Goal: Information Seeking & Learning: Learn about a topic

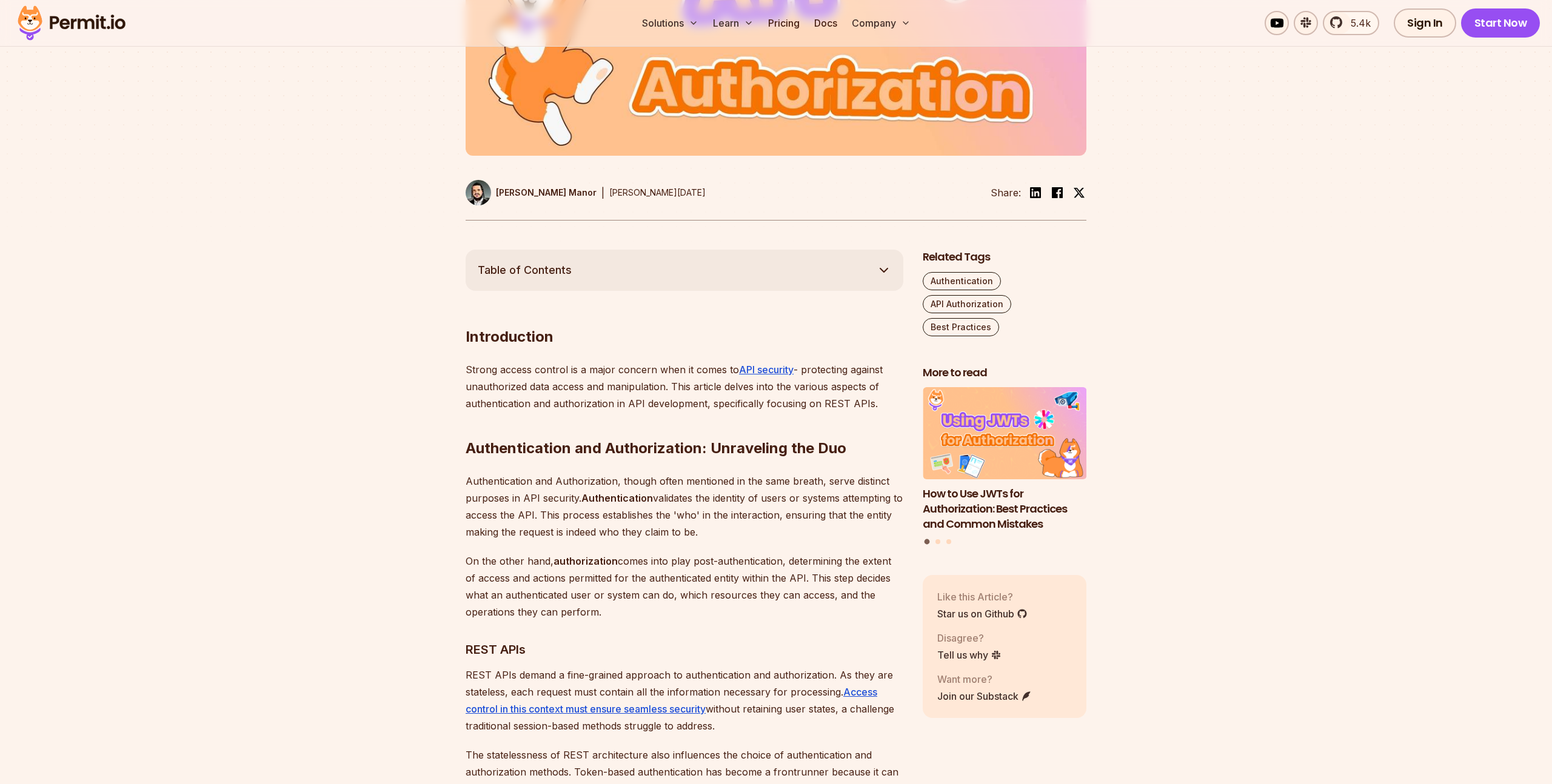
click at [752, 319] on h2 "Introduction" at bounding box center [684, 313] width 438 height 68
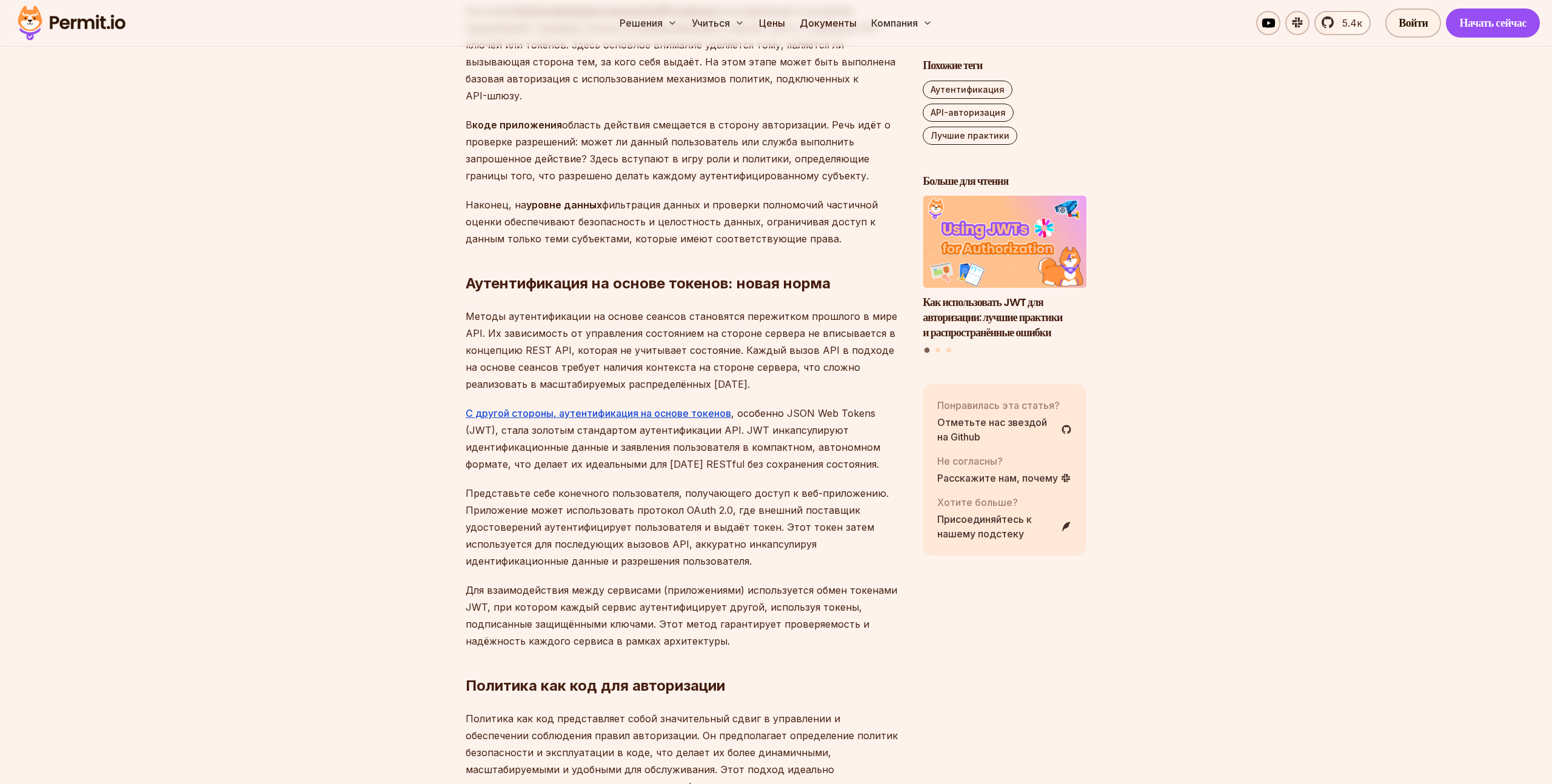
scroll to position [2801, 0]
click at [619, 442] on font ", особенно JSON Web Tokens (JWT), стала золотым стандартом аутентификации API. …" at bounding box center [673, 439] width 415 height 63
click at [491, 415] on font ", особенно JSON Web Tokens (JWT), стала золотым стандартом аутентификации API. …" at bounding box center [673, 439] width 415 height 63
click at [483, 415] on font ", особенно JSON Web Tokens (JWT), стала золотым стандартом аутентификации API. …" at bounding box center [673, 439] width 415 height 63
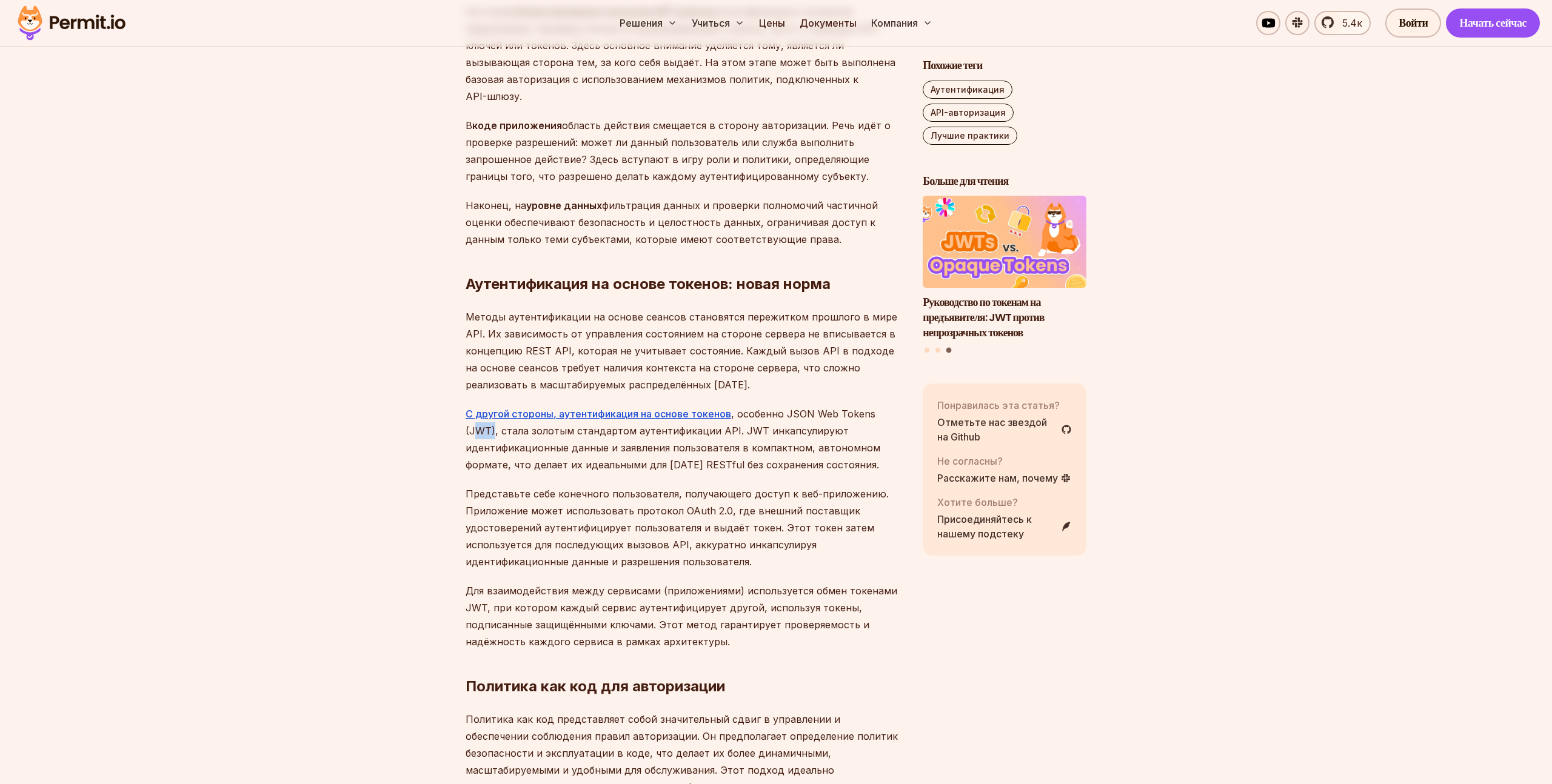
click at [483, 415] on font ", особенно JSON Web Tokens (JWT), стала золотым стандартом аутентификации API. …" at bounding box center [673, 439] width 415 height 63
copy font "JWT"
click at [641, 443] on font ", особенно JSON Web Tokens (JWT), стала золотым стандартом аутентификации API. …" at bounding box center [673, 439] width 415 height 63
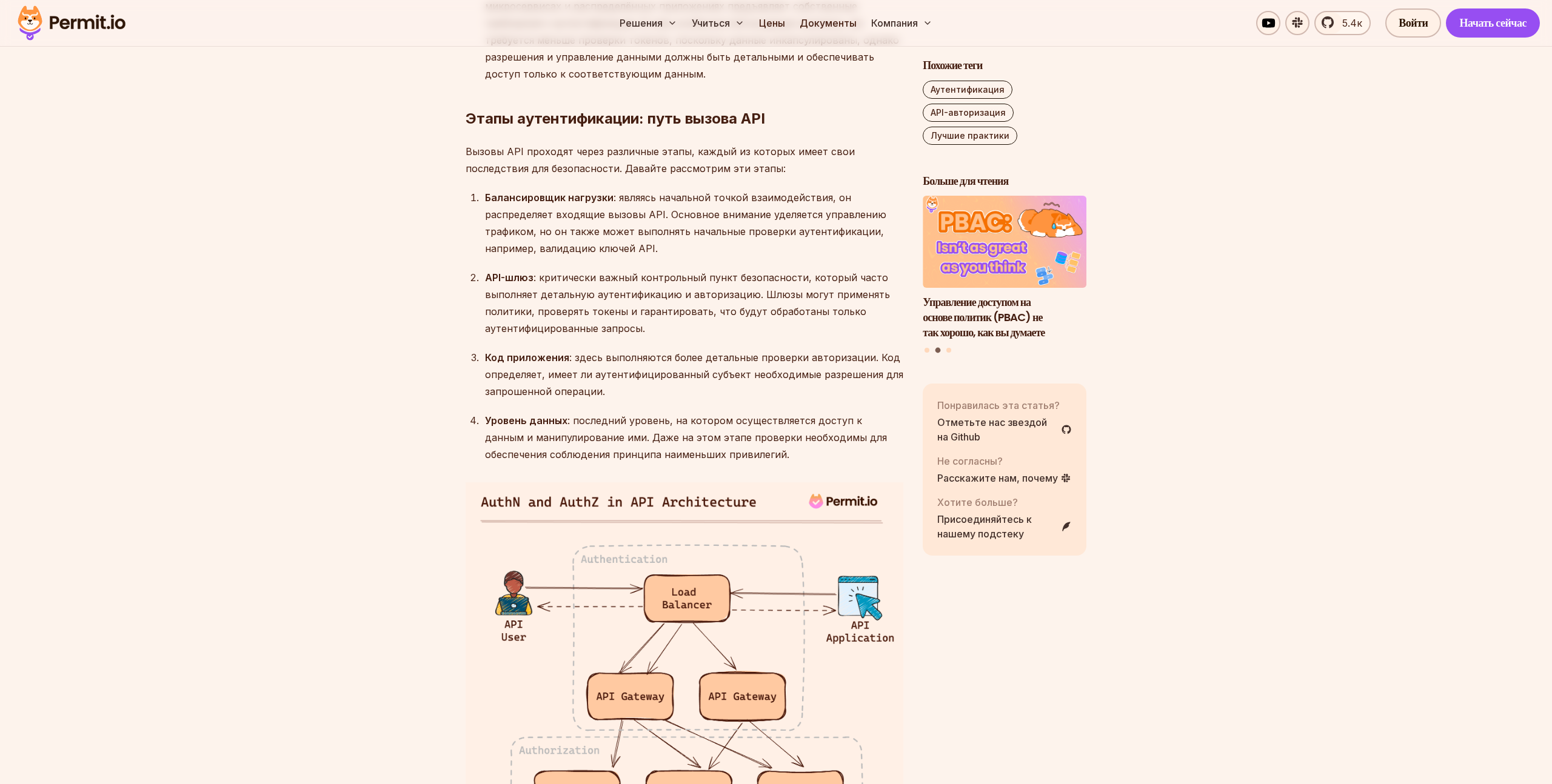
scroll to position [1769, 0]
